Goal: Task Accomplishment & Management: Manage account settings

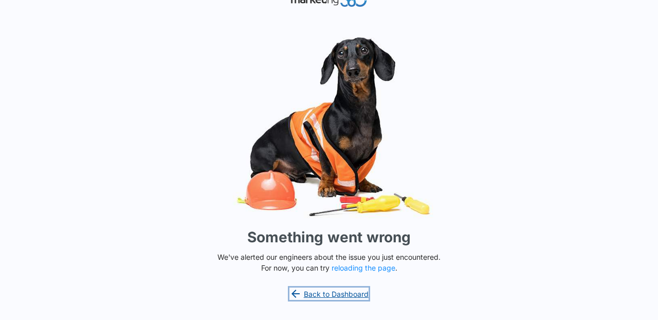
click at [318, 295] on link "Back to Dashboard" at bounding box center [328, 293] width 79 height 12
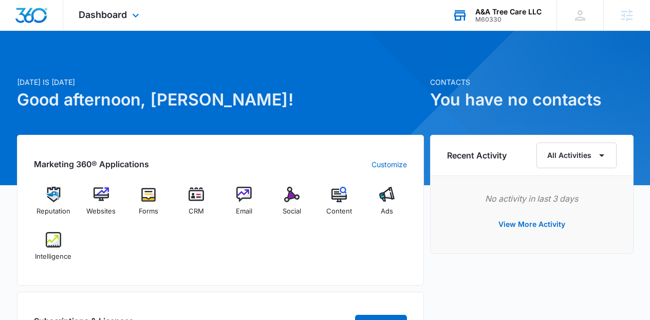
click at [495, 23] on div "A&A Tree Care LLC M60330 Your Accounts View All" at bounding box center [497, 15] width 120 height 30
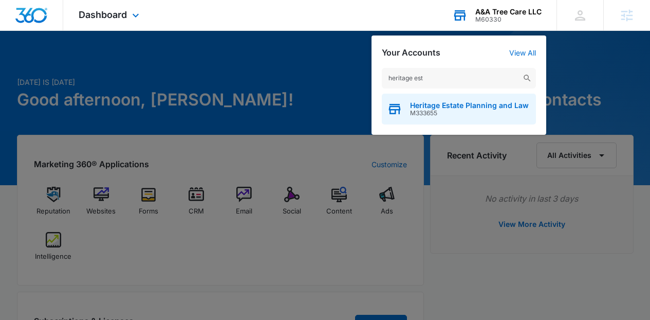
type input "heritage est"
click at [436, 105] on span "Heritage Estate Planning and Law" at bounding box center [469, 105] width 119 height 8
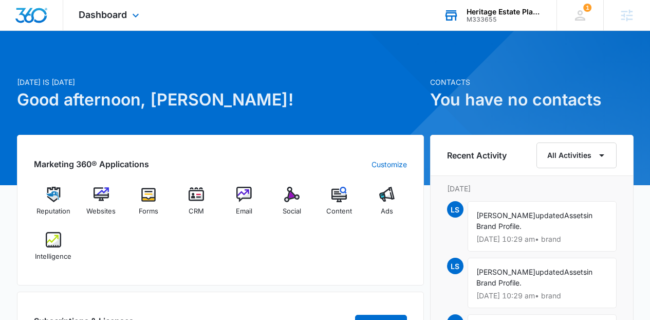
click at [107, 6] on div "Dashboard Apps Reputation Websites Forms CRM Email Social Content Ads Intellige…" at bounding box center [110, 15] width 94 height 30
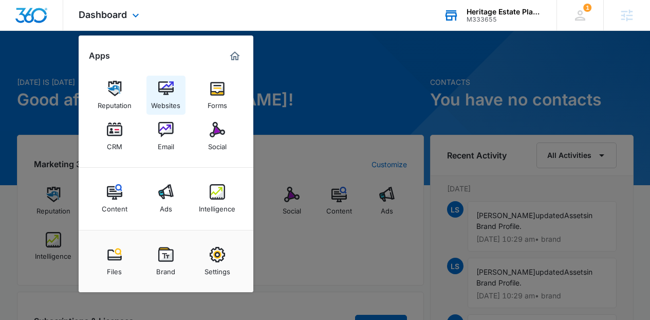
click at [156, 88] on link "Websites" at bounding box center [165, 95] width 39 height 39
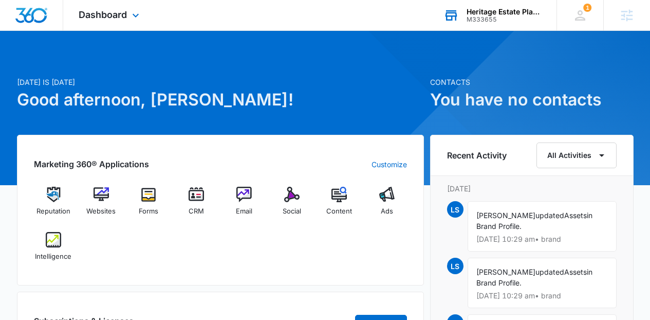
click at [486, 21] on div "M333655" at bounding box center [504, 19] width 75 height 7
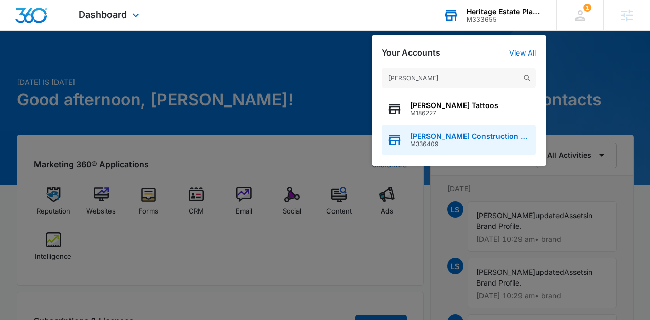
type input "terry t"
click at [470, 127] on div "Terry Thomure's Construction Services M336409" at bounding box center [459, 139] width 154 height 31
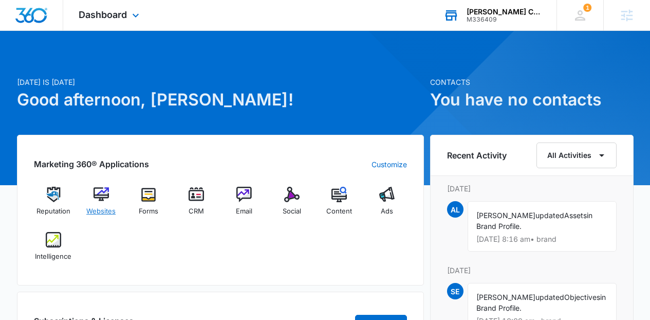
click at [94, 199] on img at bounding box center [101, 194] width 15 height 15
click at [138, 6] on div "Dashboard Apps Reputation Websites Forms CRM Email Social Content Ads Intellige…" at bounding box center [110, 15] width 94 height 30
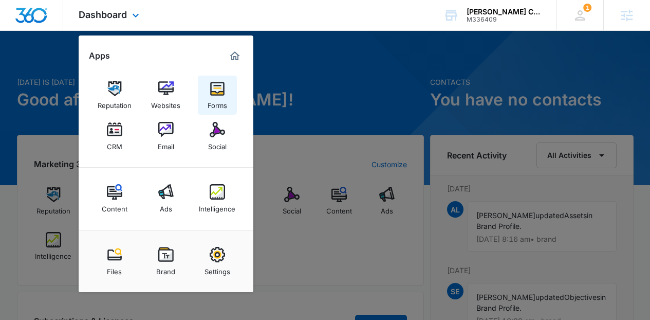
click at [216, 90] on img at bounding box center [217, 88] width 15 height 15
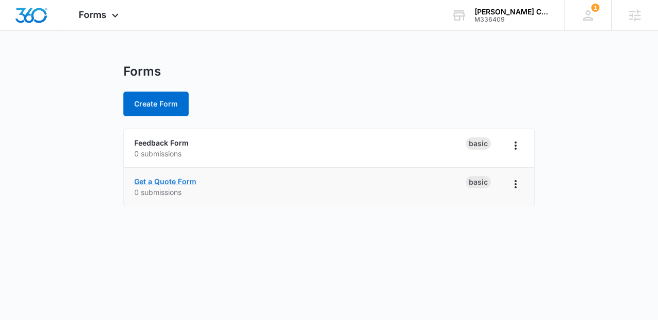
click at [181, 179] on link "Get a Quote Form" at bounding box center [165, 181] width 62 height 9
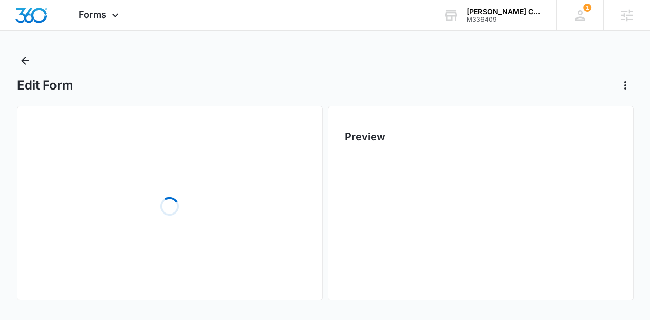
scroll to position [12, 0]
click at [318, 90] on div "Edit Form" at bounding box center [325, 84] width 617 height 16
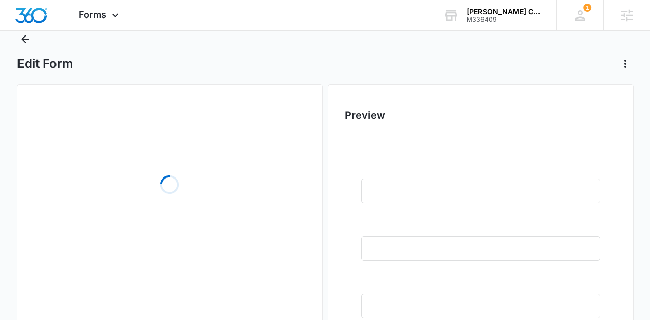
scroll to position [53, 0]
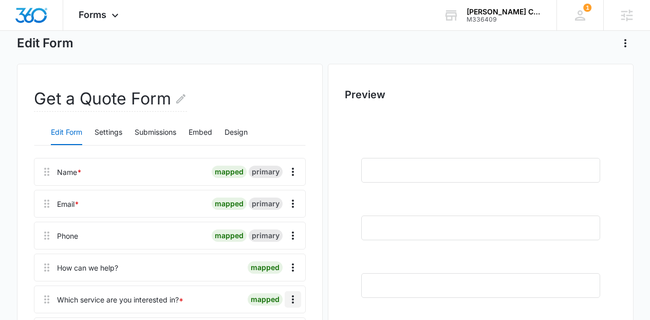
click at [294, 296] on icon "Overflow Menu" at bounding box center [293, 299] width 12 height 12
click at [288, 270] on button "Delete" at bounding box center [271, 270] width 59 height 15
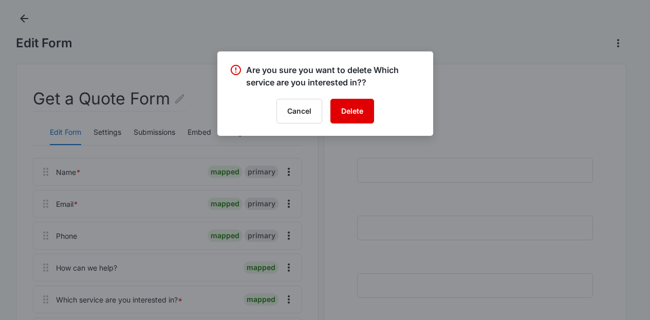
click at [361, 108] on button "Delete" at bounding box center [352, 111] width 44 height 25
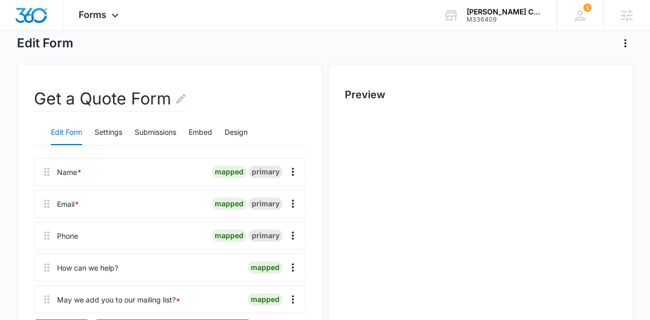
scroll to position [0, 0]
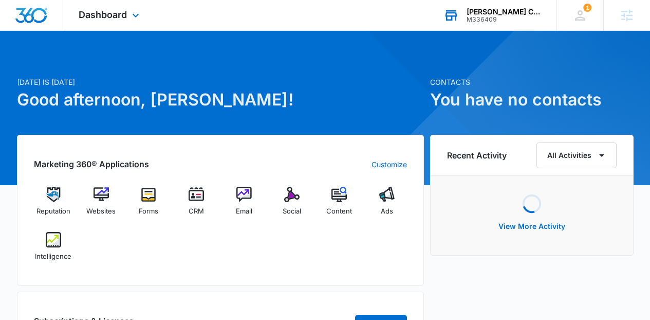
click at [489, 8] on div "[PERSON_NAME] Construction Services" at bounding box center [504, 12] width 75 height 8
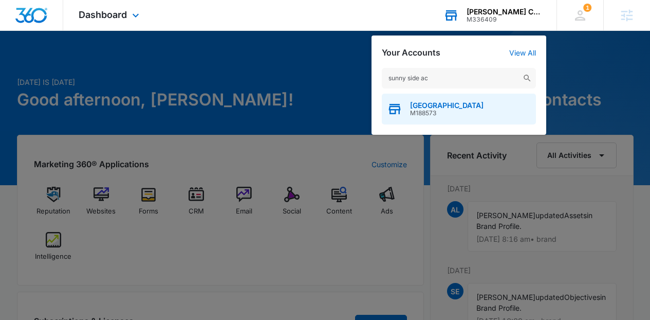
type input "sunny side ac"
click at [457, 102] on span "Sunny Side Academy" at bounding box center [446, 105] width 73 height 8
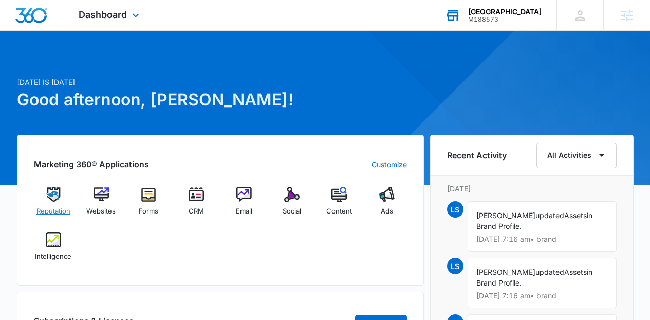
click at [50, 207] on span "Reputation" at bounding box center [53, 211] width 34 height 10
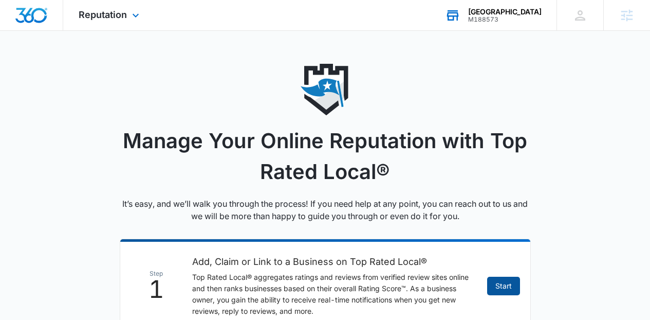
click at [502, 282] on link "Start" at bounding box center [503, 285] width 33 height 18
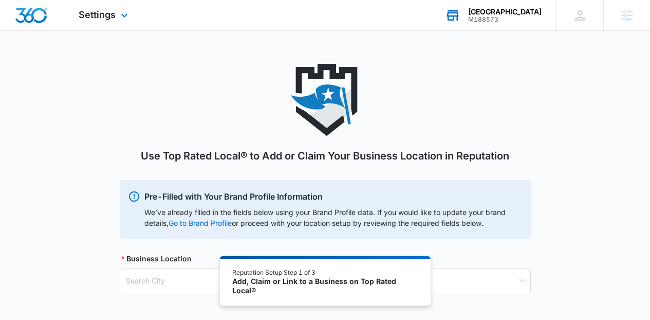
scroll to position [57, 0]
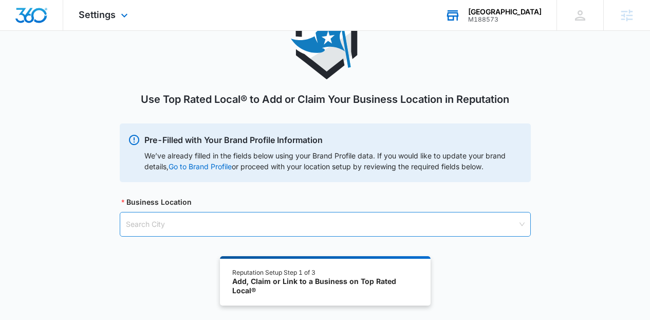
click at [442, 220] on input "search" at bounding box center [322, 224] width 392 height 24
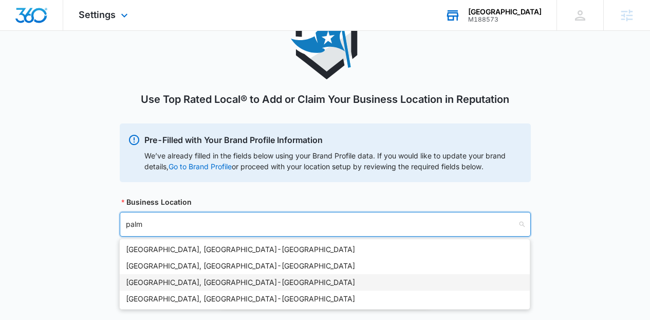
type input "palm"
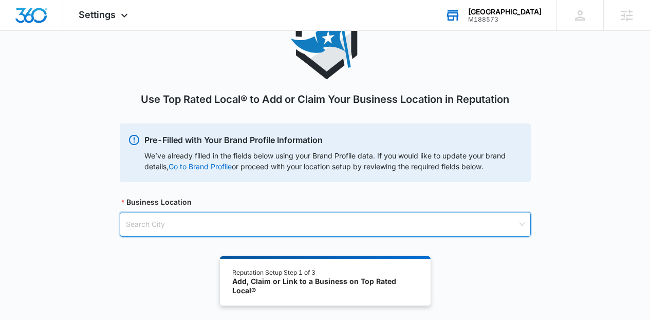
click at [180, 228] on input "search" at bounding box center [322, 224] width 392 height 24
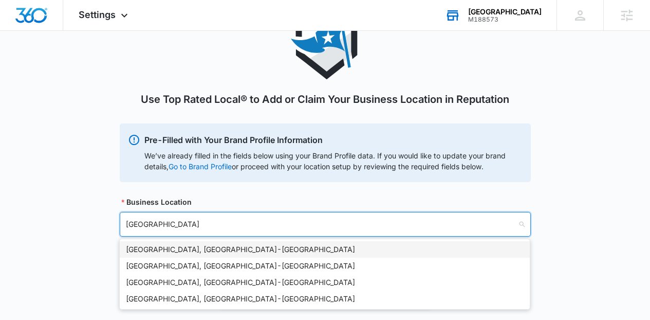
type input "west pal"
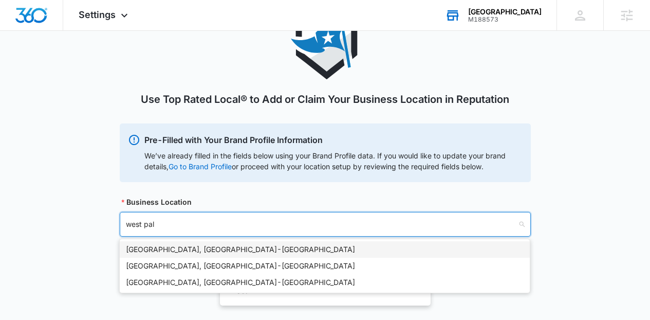
click at [171, 248] on div "West Palm Beach, FL - USA" at bounding box center [325, 249] width 398 height 11
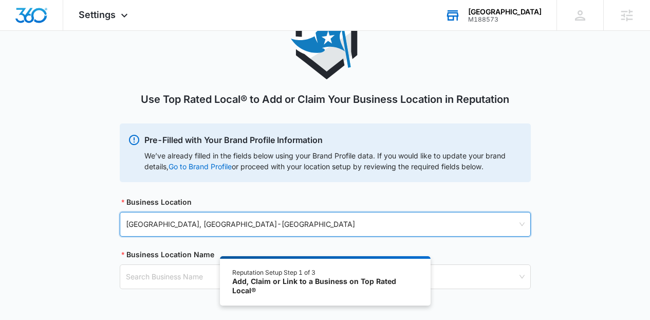
scroll to position [103, 0]
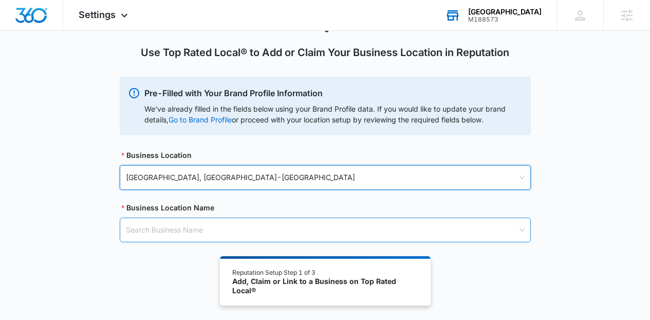
click at [460, 229] on input "search" at bounding box center [322, 230] width 392 height 24
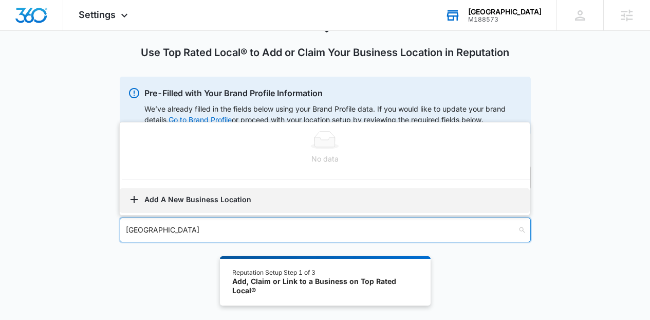
type input "Sunny Side Academy"
click at [227, 199] on button "Add A New Business Location" at bounding box center [325, 200] width 410 height 25
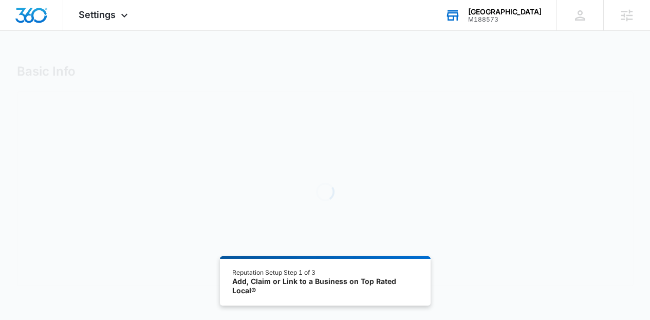
select select "Florida"
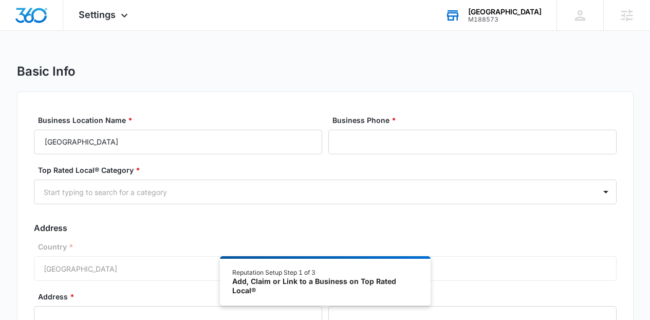
click at [336, 154] on form "Business Location Name * Sunny Side Academy Business Phone * Top Rated Local® C…" at bounding box center [325, 276] width 583 height 322
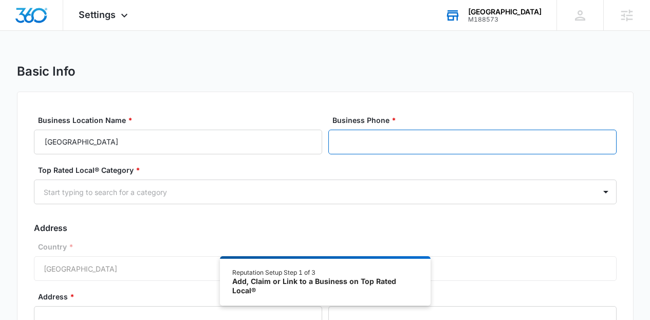
click at [355, 148] on input "Business Phone *" at bounding box center [472, 141] width 288 height 25
paste input "(561) 444-3272"
type input "(561) 444-3272"
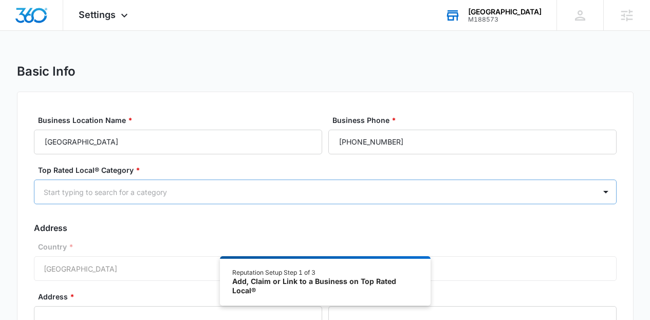
click at [298, 188] on div at bounding box center [313, 191] width 538 height 13
type input "d"
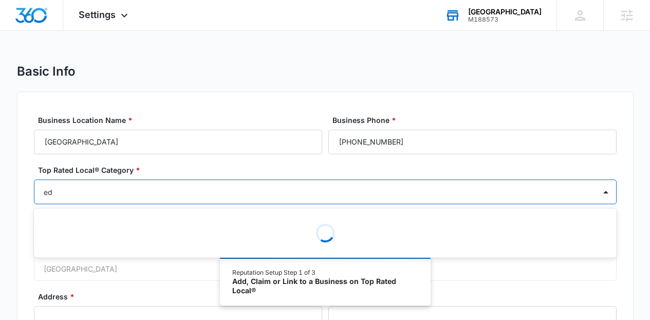
type input "edu"
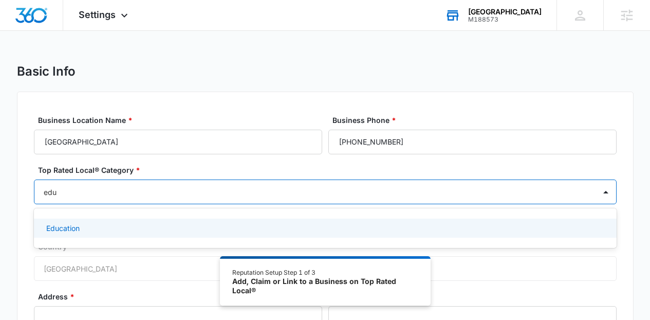
click at [105, 233] on div "Education" at bounding box center [325, 227] width 583 height 19
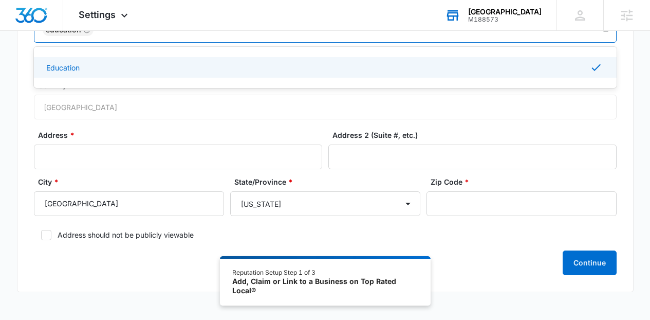
scroll to position [167, 0]
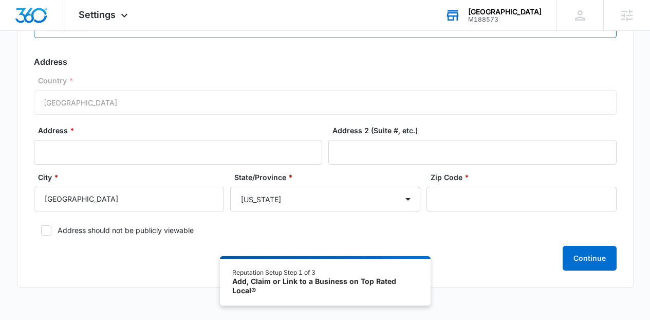
click at [194, 174] on label "City *" at bounding box center [133, 177] width 190 height 11
click at [194, 187] on input "West Palm Beach" at bounding box center [129, 199] width 190 height 25
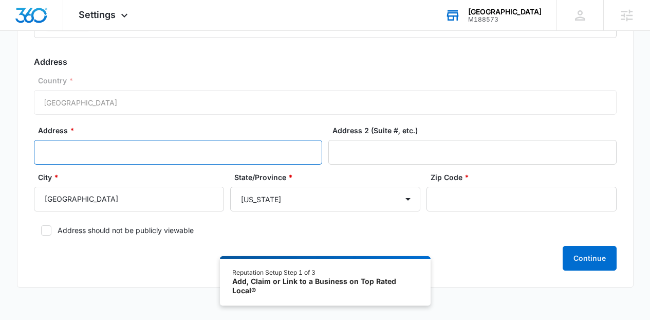
click at [182, 161] on input "Address *" at bounding box center [178, 152] width 288 height 25
paste input "7600 S Dixie Hw"
type input "7600 S Dixie Hwy"
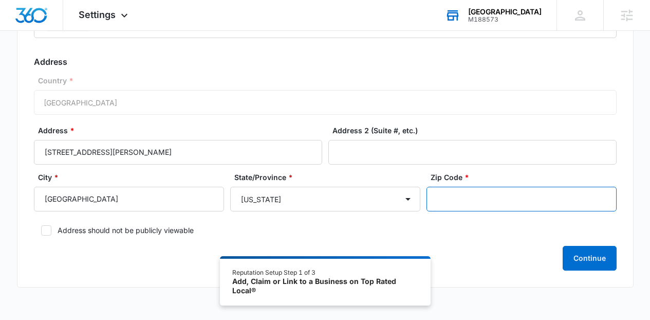
click at [514, 201] on input "Zip Code *" at bounding box center [521, 199] width 190 height 25
paste input "33405"
type input "33405"
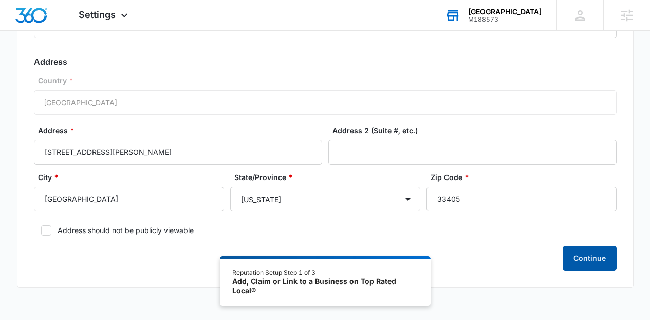
click at [590, 267] on button "Continue" at bounding box center [590, 258] width 54 height 25
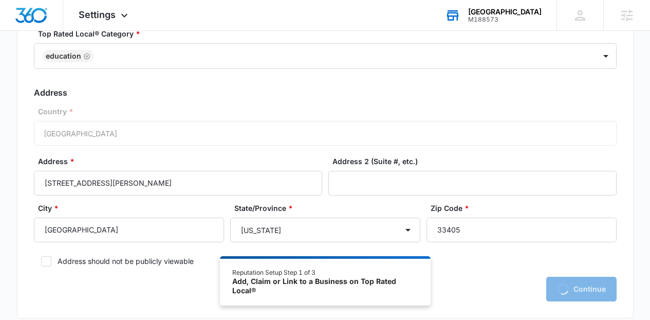
scroll to position [156, 0]
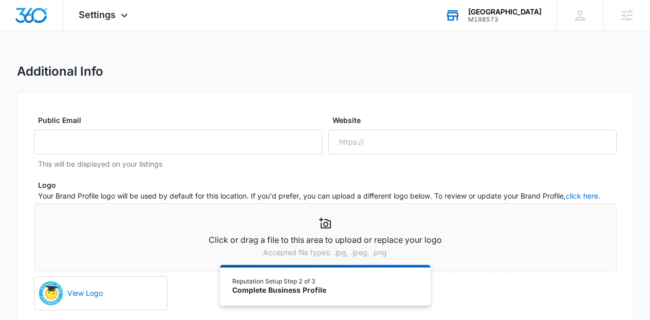
click at [358, 125] on div "Website" at bounding box center [472, 135] width 288 height 40
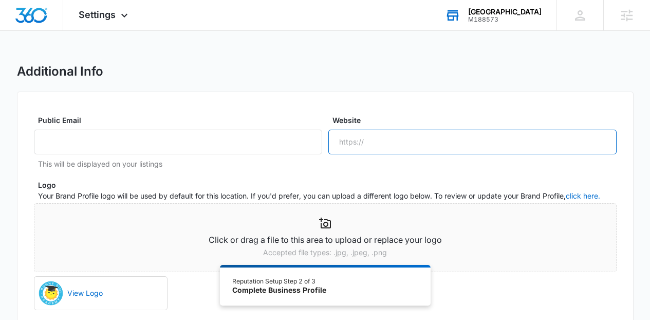
click at [363, 139] on input "Website" at bounding box center [472, 141] width 288 height 25
paste input "https://sunnysideacademy.net/home"
drag, startPoint x: 477, startPoint y: 144, endPoint x: 450, endPoint y: 143, distance: 27.8
click at [450, 143] on input "https://sunnysideacademy.net/home" at bounding box center [472, 141] width 288 height 25
type input "https://sunnysideacademy.net/"
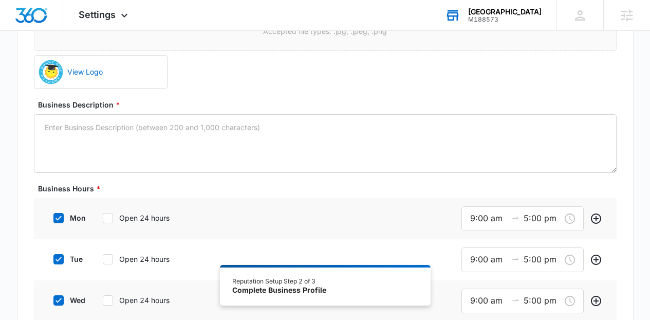
scroll to position [220, 0]
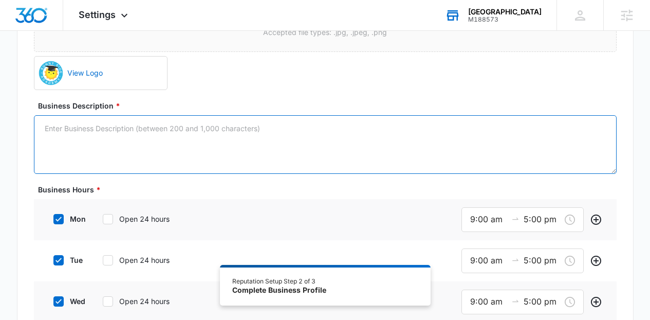
click at [315, 137] on textarea "Business Description *" at bounding box center [325, 144] width 583 height 59
paste textarea "We are a Creative Curriculum based school in West Palm Beach Florida. We care f…"
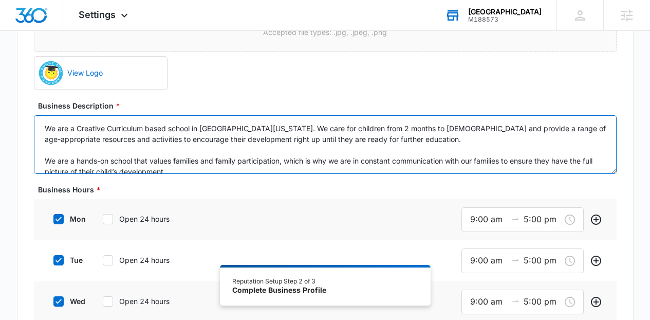
scroll to position [24, 0]
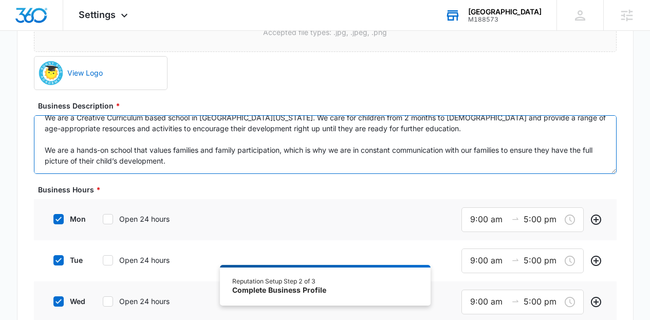
type textarea "We are a Creative Curriculum based school in West Palm Beach Florida. We care f…"
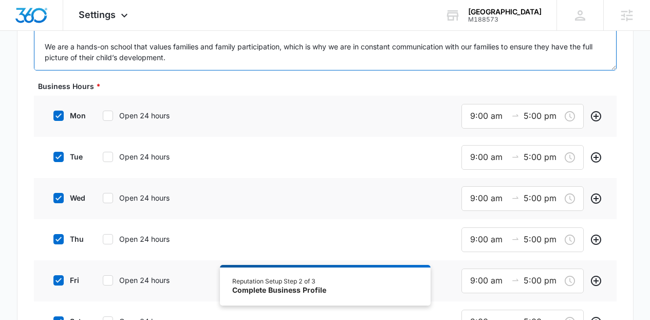
scroll to position [325, 0]
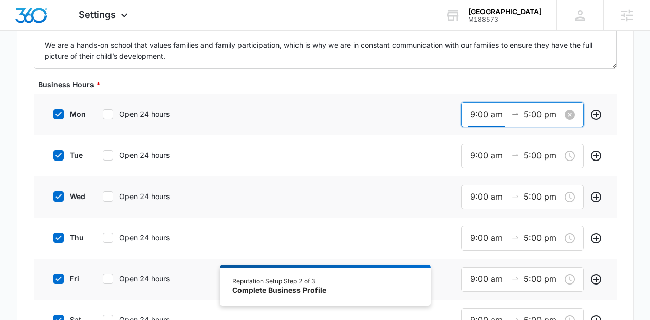
click at [488, 116] on input "9:00 am" at bounding box center [488, 114] width 37 height 13
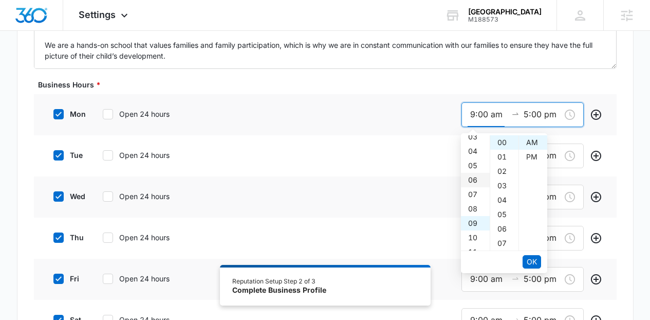
click at [474, 180] on div "06" at bounding box center [475, 180] width 29 height 14
click at [501, 158] on div "30" at bounding box center [504, 155] width 28 height 14
type input "6:30 am"
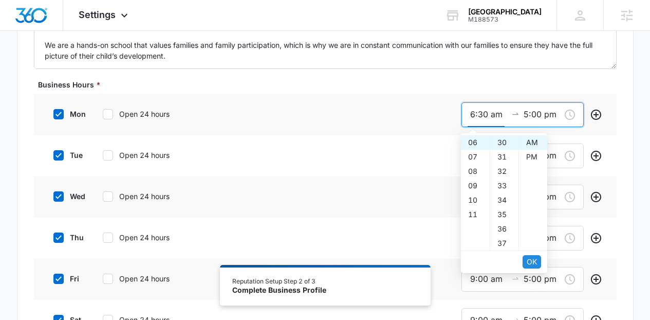
click at [532, 258] on span "OK" at bounding box center [532, 261] width 10 height 11
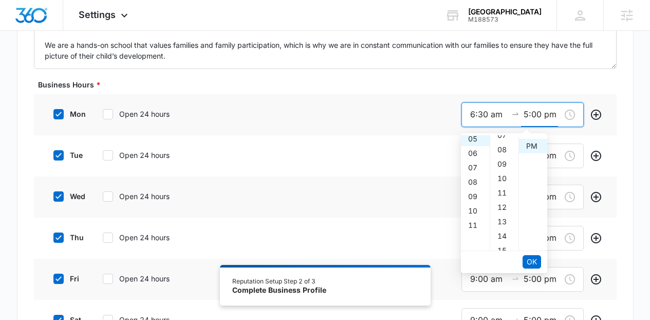
scroll to position [14, 0]
click at [471, 159] on div "06" at bounding box center [475, 157] width 29 height 14
type input "6:00 pm"
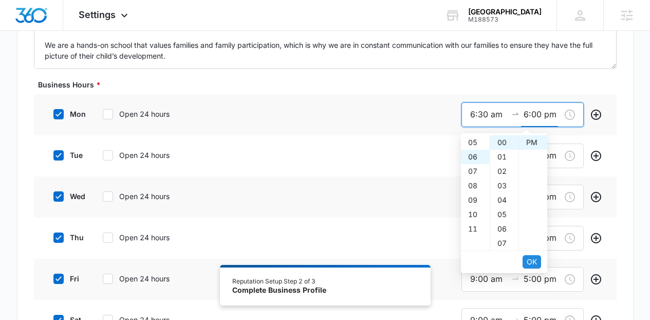
scroll to position [86, 0]
click at [529, 262] on span "OK" at bounding box center [532, 261] width 10 height 11
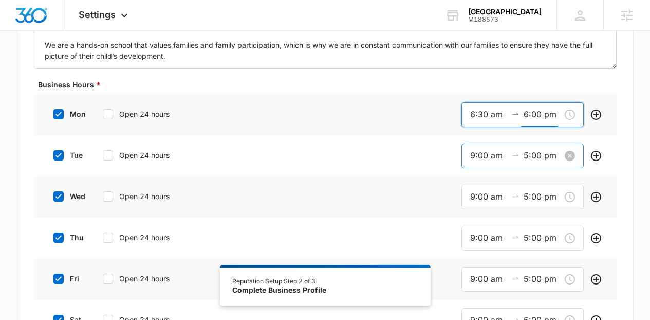
click at [486, 159] on input "9:00 am" at bounding box center [488, 155] width 37 height 13
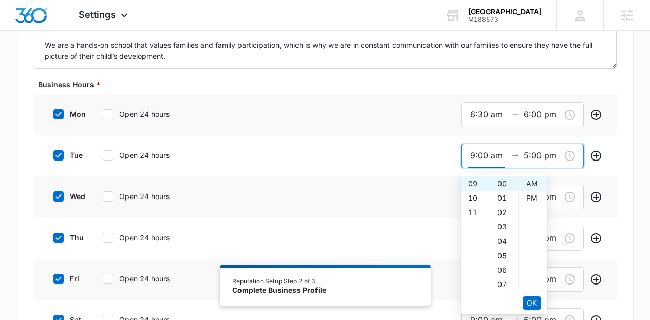
scroll to position [0, 0]
click at [474, 270] on div "06" at bounding box center [475, 270] width 29 height 14
click at [508, 212] on div "30" at bounding box center [504, 211] width 28 height 14
type input "6:30 am"
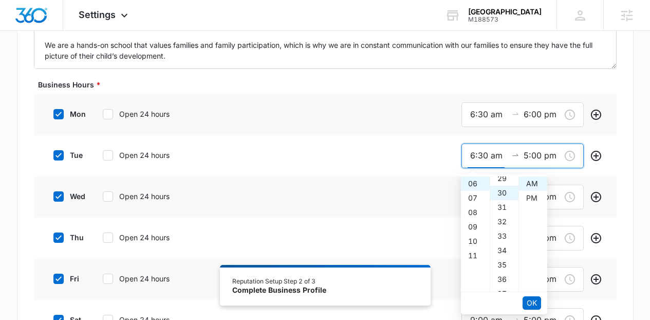
scroll to position [432, 0]
click at [533, 301] on span "OK" at bounding box center [532, 302] width 10 height 11
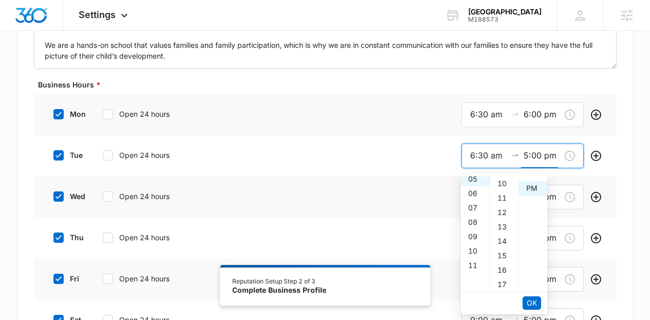
scroll to position [14, 0]
click at [474, 199] on div "06" at bounding box center [475, 198] width 29 height 14
type input "6:00 pm"
click at [537, 296] on button "OK" at bounding box center [532, 302] width 18 height 13
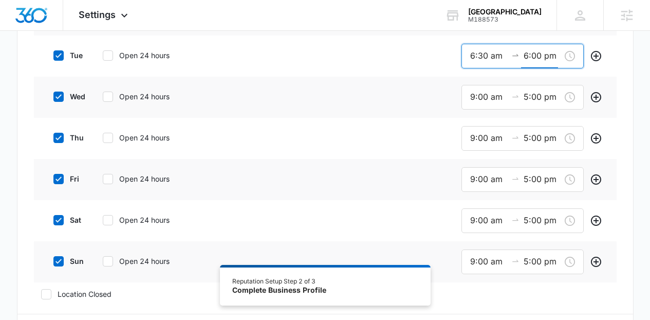
scroll to position [414, 0]
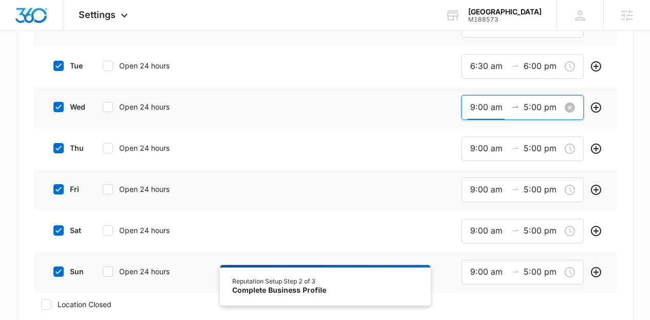
click at [494, 113] on input "9:00 am" at bounding box center [488, 107] width 37 height 13
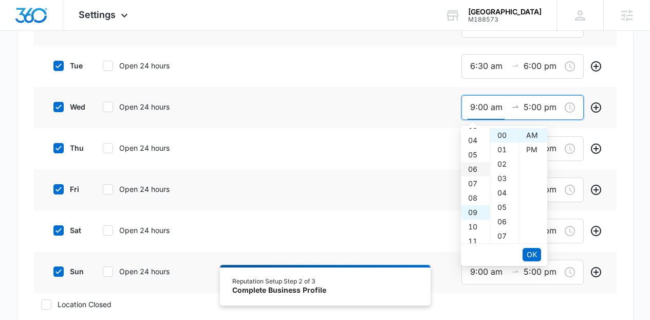
click at [474, 171] on div "06" at bounding box center [475, 169] width 29 height 14
click at [503, 163] on div "30" at bounding box center [504, 163] width 28 height 14
type input "6:30 am"
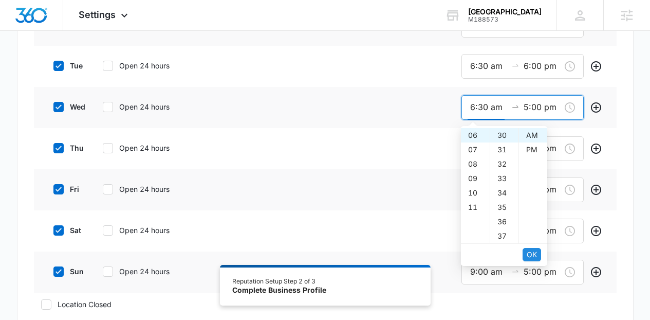
click at [533, 253] on span "OK" at bounding box center [532, 254] width 10 height 11
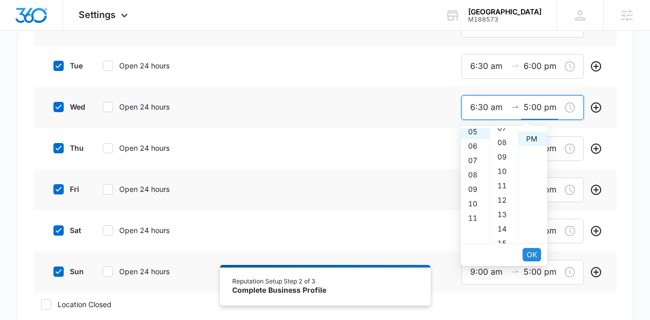
scroll to position [0, 0]
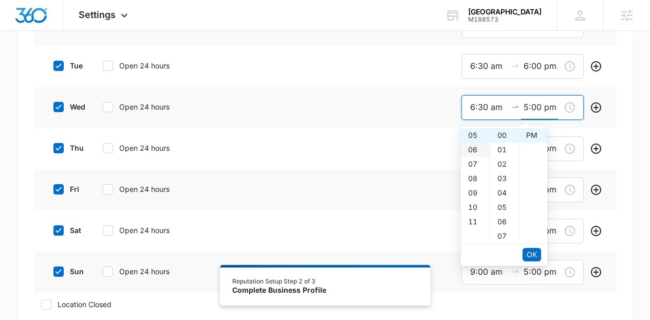
click at [473, 154] on div "06" at bounding box center [475, 149] width 29 height 14
type input "6:00 pm"
click at [537, 259] on button "OK" at bounding box center [532, 254] width 18 height 13
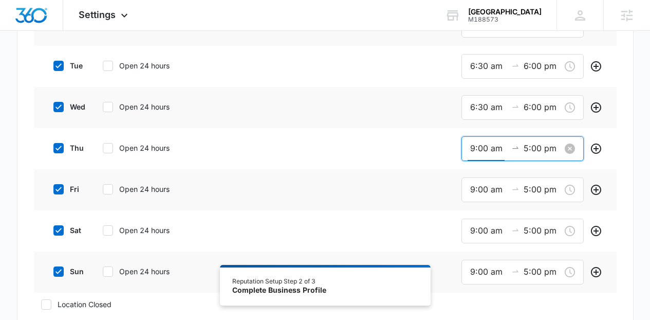
click at [493, 147] on input "9:00 am" at bounding box center [488, 148] width 37 height 13
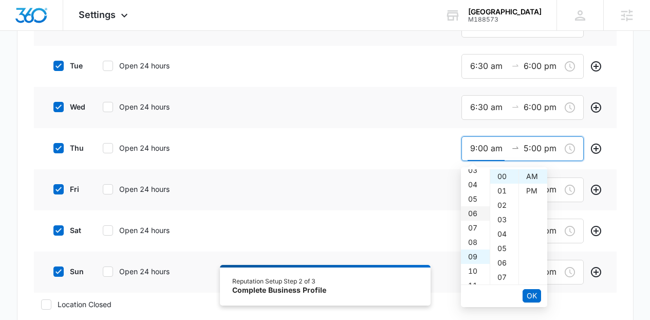
click at [474, 215] on div "06" at bounding box center [475, 213] width 29 height 14
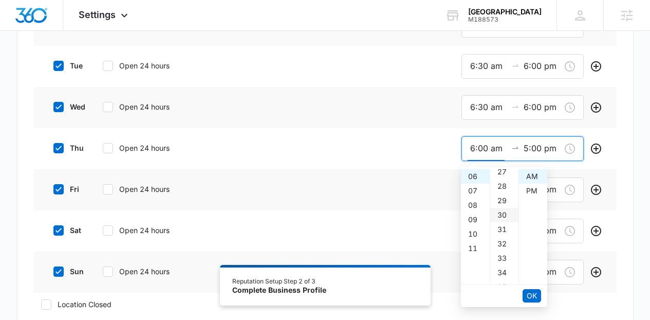
click at [507, 217] on div "30" at bounding box center [504, 215] width 28 height 14
type input "6:30 am"
click at [532, 294] on span "OK" at bounding box center [532, 295] width 10 height 11
click at [472, 190] on div "06" at bounding box center [475, 190] width 29 height 14
type input "6:00 pm"
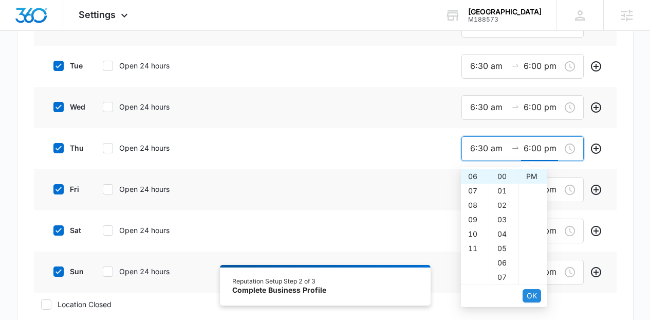
click at [531, 294] on span "OK" at bounding box center [532, 295] width 10 height 11
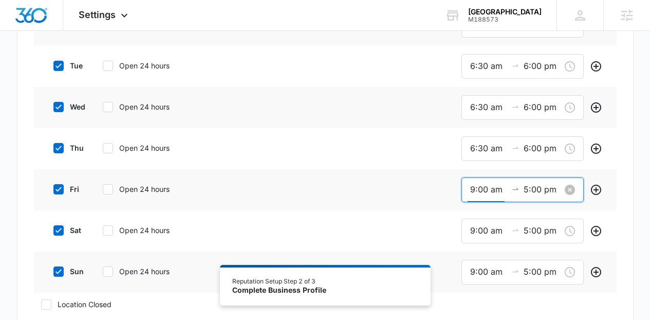
click at [482, 193] on input "9:00 am" at bounding box center [488, 189] width 37 height 13
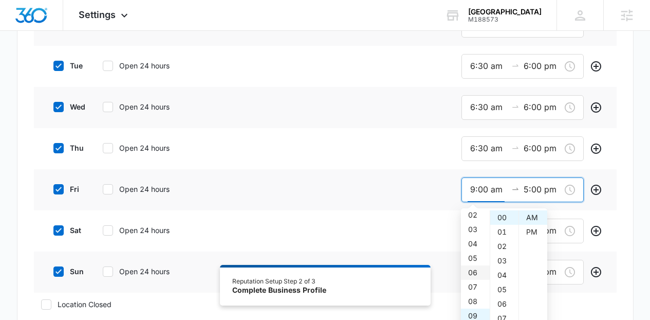
click at [475, 271] on div "06" at bounding box center [475, 272] width 29 height 14
click at [508, 260] on div "30" at bounding box center [504, 262] width 28 height 14
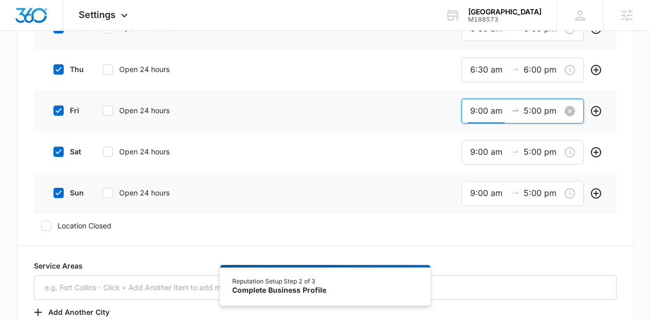
click at [496, 115] on input "9:00 am" at bounding box center [488, 110] width 37 height 13
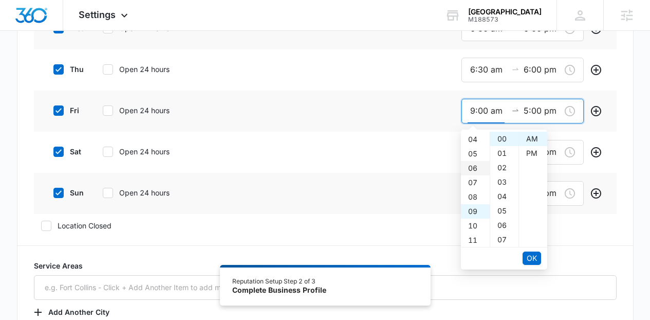
click at [476, 166] on div "06" at bounding box center [475, 168] width 29 height 14
click at [503, 132] on div "30" at bounding box center [504, 130] width 28 height 14
type input "6:30 am"
click at [531, 254] on span "OK" at bounding box center [532, 257] width 10 height 11
click at [476, 155] on div "06" at bounding box center [475, 153] width 29 height 14
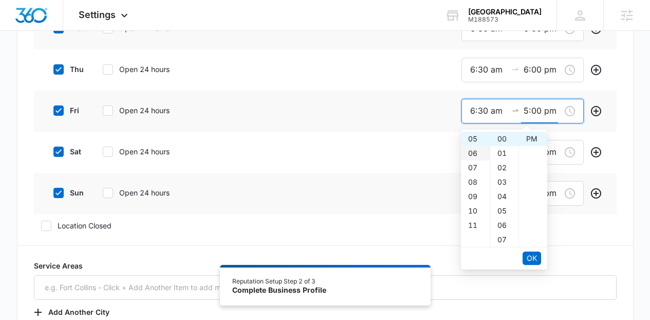
type input "6:00 pm"
click at [535, 259] on span "OK" at bounding box center [532, 257] width 10 height 11
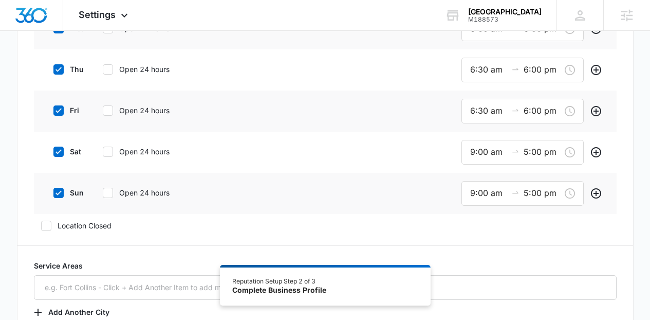
click at [62, 153] on icon at bounding box center [58, 151] width 9 height 9
click at [53, 153] on input "sat" at bounding box center [49, 151] width 7 height 7
checkbox input "false"
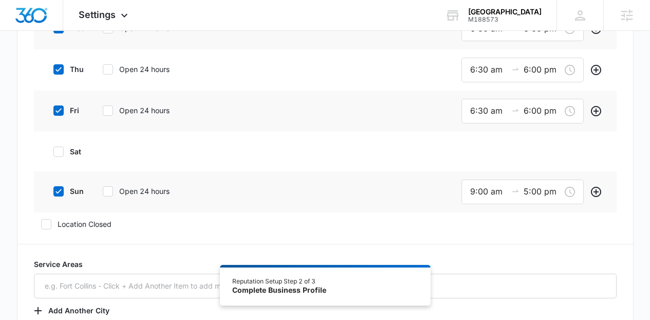
click at [62, 187] on icon at bounding box center [58, 191] width 9 height 9
click at [53, 188] on input "sun" at bounding box center [49, 191] width 7 height 7
checkbox input "false"
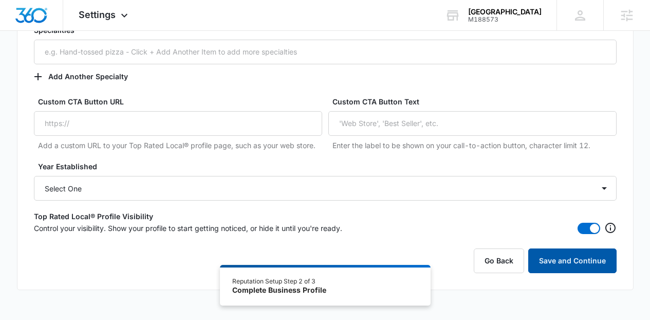
click at [570, 259] on button "Save and Continue" at bounding box center [572, 260] width 88 height 25
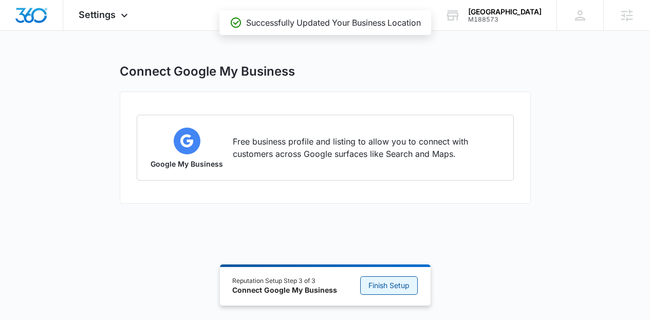
click at [384, 290] on span "Finish Setup" at bounding box center [388, 285] width 41 height 11
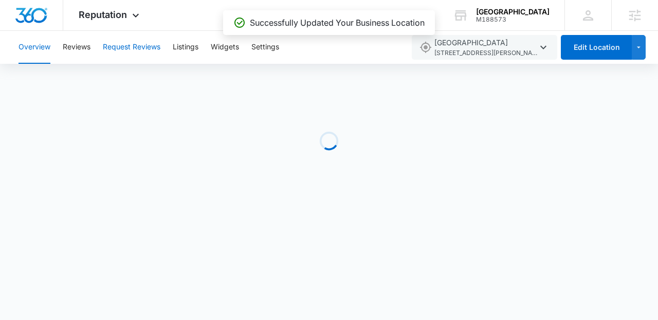
click at [134, 43] on button "Request Reviews" at bounding box center [132, 47] width 58 height 33
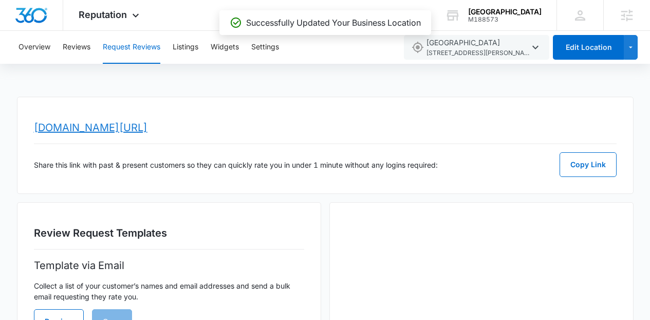
click at [147, 133] on link "www.topratedlocal.com/review/sunny-side-academy-reviews" at bounding box center [91, 127] width 114 height 12
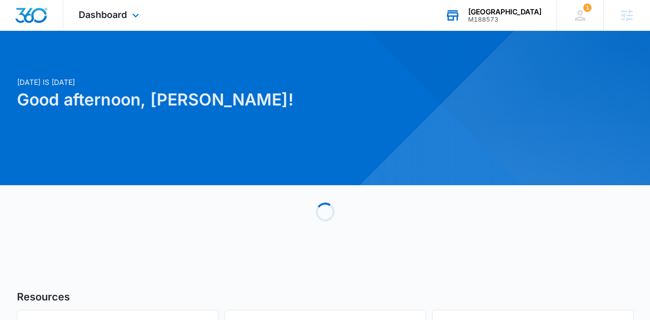
click at [513, 19] on div "M188573" at bounding box center [504, 19] width 73 height 7
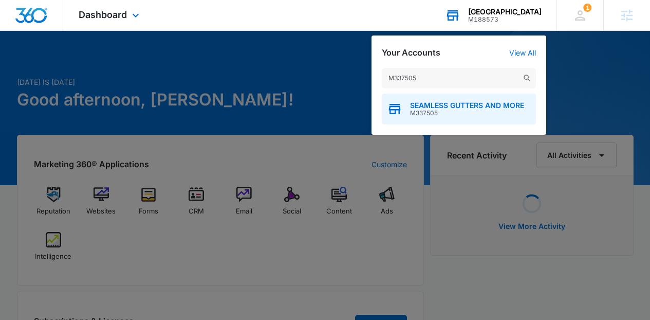
type input "M337505"
click at [442, 114] on span "M337505" at bounding box center [467, 112] width 114 height 7
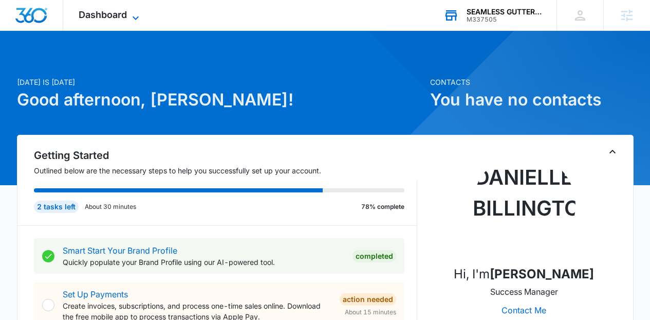
click at [139, 20] on icon at bounding box center [135, 18] width 12 height 12
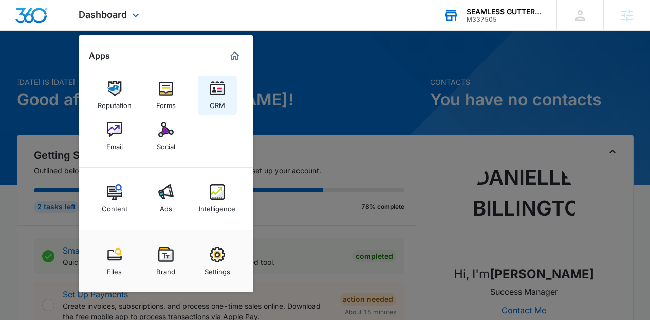
click at [227, 85] on link "CRM" at bounding box center [217, 95] width 39 height 39
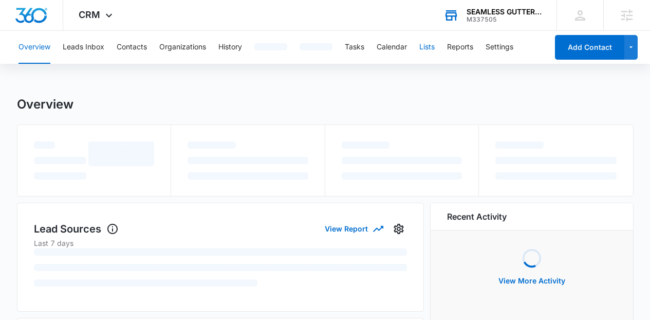
click at [434, 45] on button "Lists" at bounding box center [426, 47] width 15 height 33
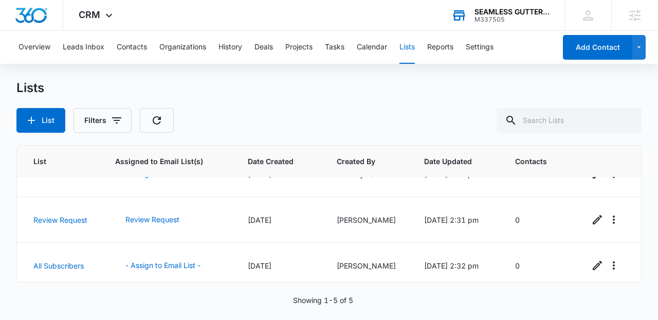
scroll to position [124, 0]
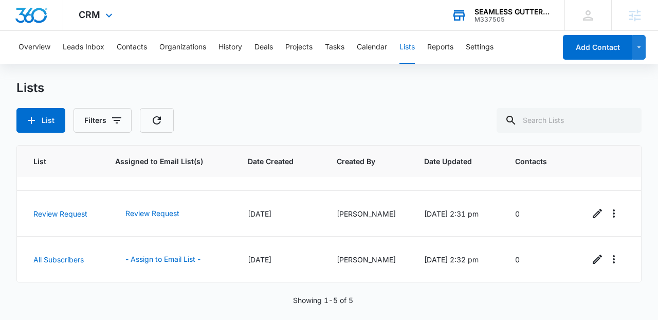
click at [123, 18] on div "CRM Apps Reputation Forms CRM Email Social Content Ads Intelligence Files Brand…" at bounding box center [96, 15] width 67 height 30
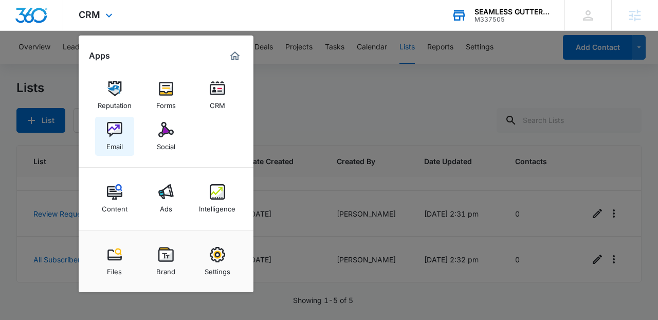
click at [118, 138] on div "Email" at bounding box center [114, 143] width 16 height 13
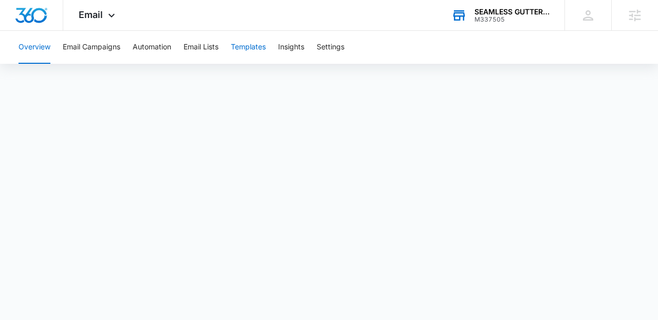
click at [260, 53] on button "Templates" at bounding box center [248, 47] width 35 height 33
